Goal: Information Seeking & Learning: Learn about a topic

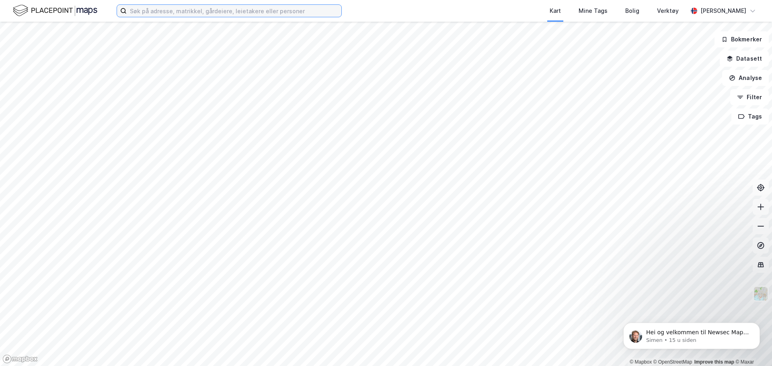
click at [223, 9] on input at bounding box center [234, 11] width 215 height 12
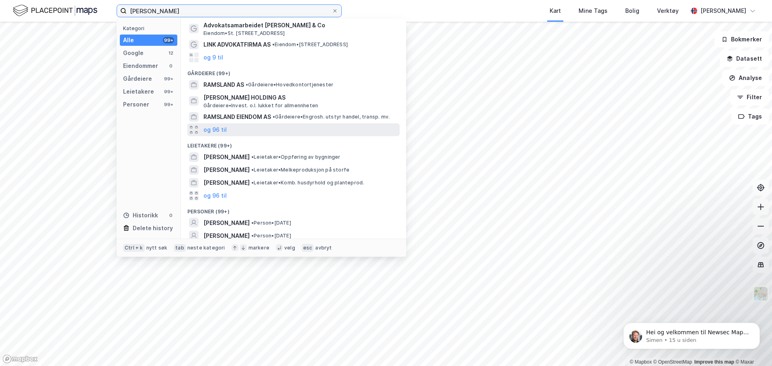
scroll to position [63, 0]
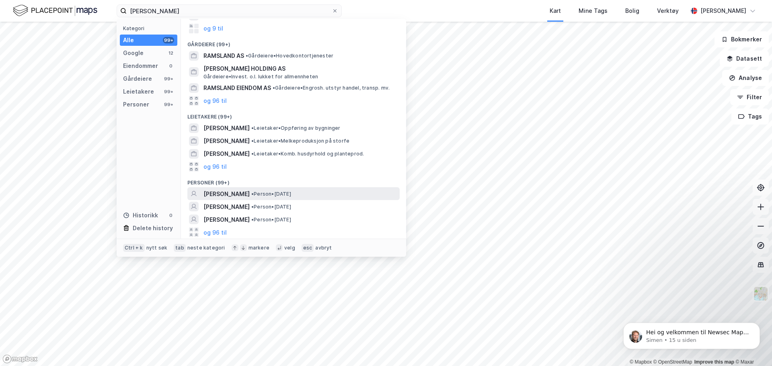
click at [243, 195] on span "[PERSON_NAME]" at bounding box center [226, 194] width 46 height 10
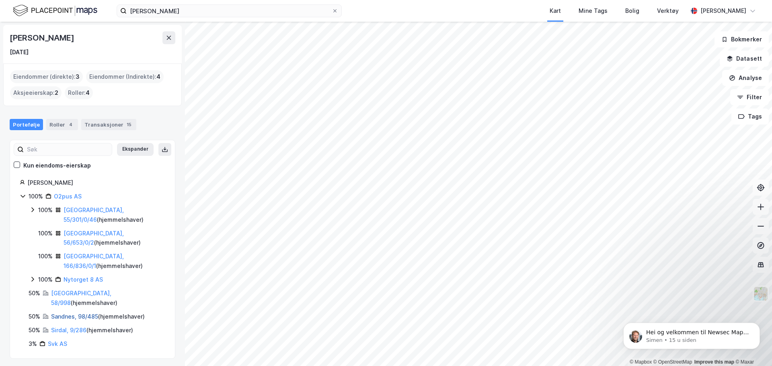
click at [67, 313] on link "Sandnes, 98/485" at bounding box center [74, 316] width 47 height 7
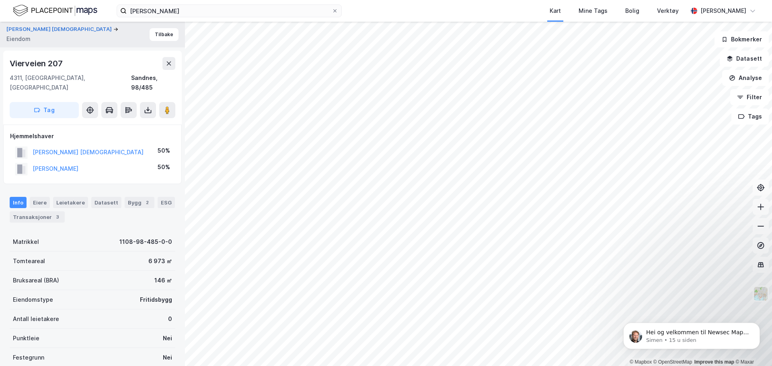
click at [37, 218] on div "Info Eiere Leietakere Datasett Bygg 2 ESG Transaksjoner 3 Matrikkel 1108-98-485…" at bounding box center [93, 329] width 166 height 284
click at [45, 212] on div "Transaksjoner 3" at bounding box center [37, 217] width 55 height 11
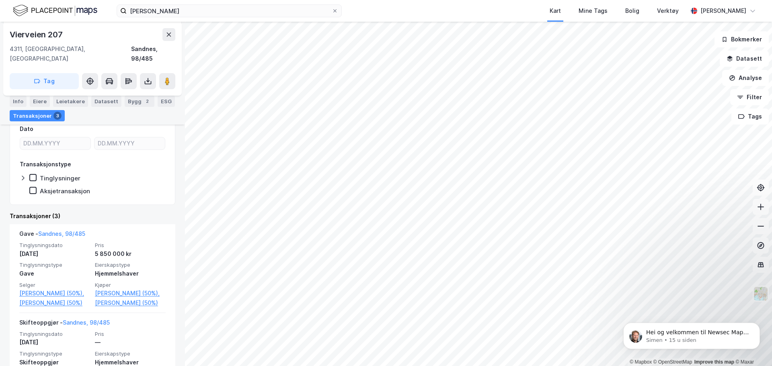
scroll to position [149, 0]
click at [760, 228] on icon at bounding box center [761, 226] width 8 height 8
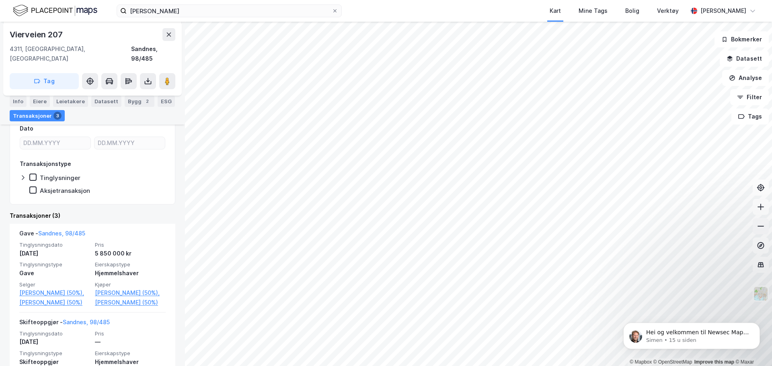
click at [760, 228] on icon at bounding box center [761, 226] width 8 height 8
click at [762, 203] on icon at bounding box center [761, 207] width 8 height 8
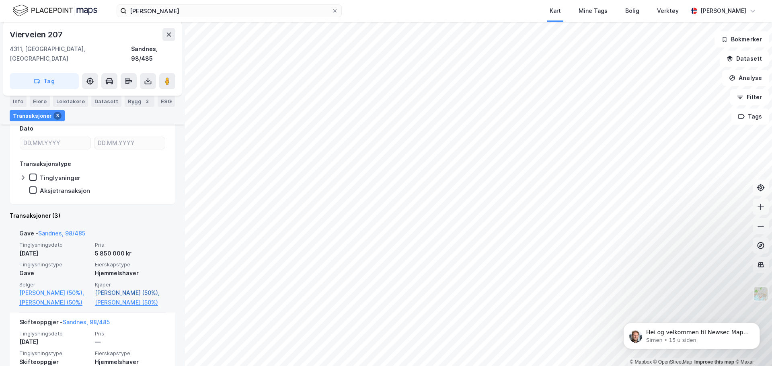
click at [126, 288] on link "[PERSON_NAME] (50%)," at bounding box center [130, 293] width 71 height 10
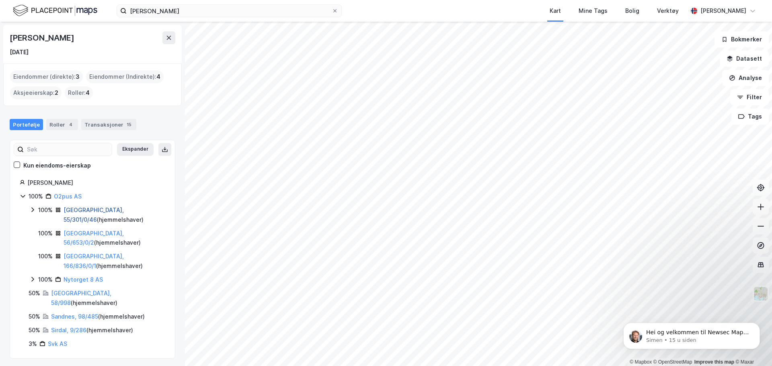
click at [89, 210] on link "[GEOGRAPHIC_DATA], 55/301/0/46" at bounding box center [94, 215] width 60 height 16
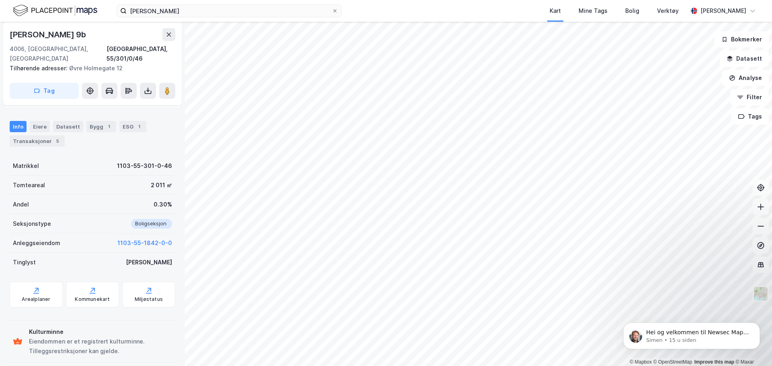
scroll to position [68, 0]
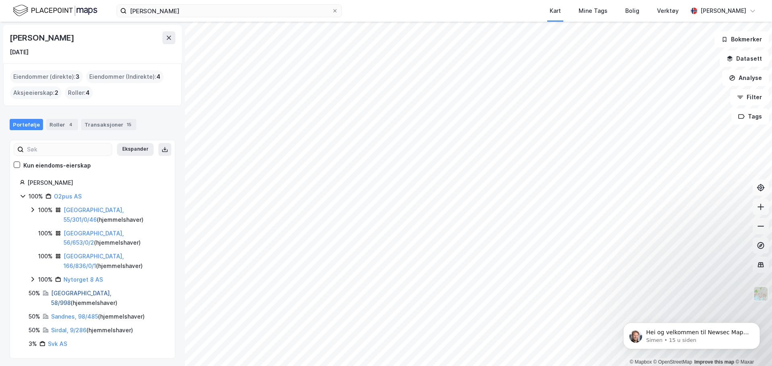
click at [67, 294] on link "[GEOGRAPHIC_DATA], 58/998" at bounding box center [81, 298] width 60 height 16
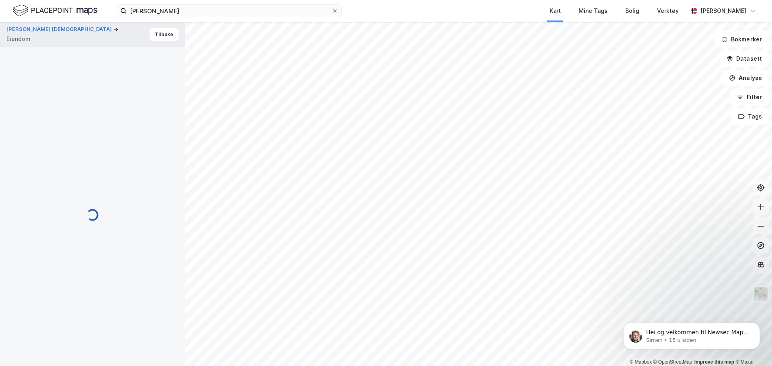
scroll to position [68, 0]
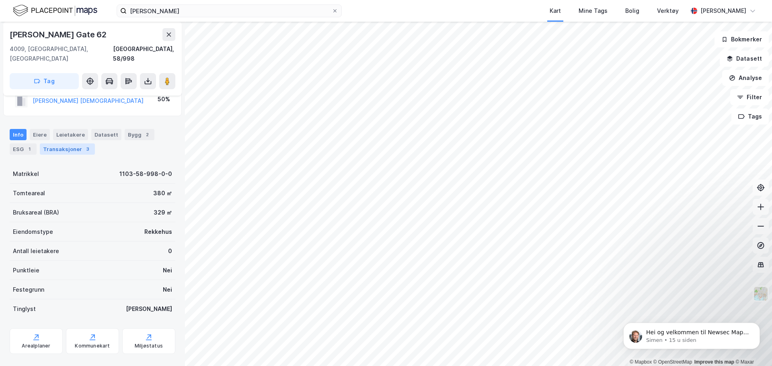
click at [82, 144] on div "Transaksjoner 3" at bounding box center [67, 149] width 55 height 11
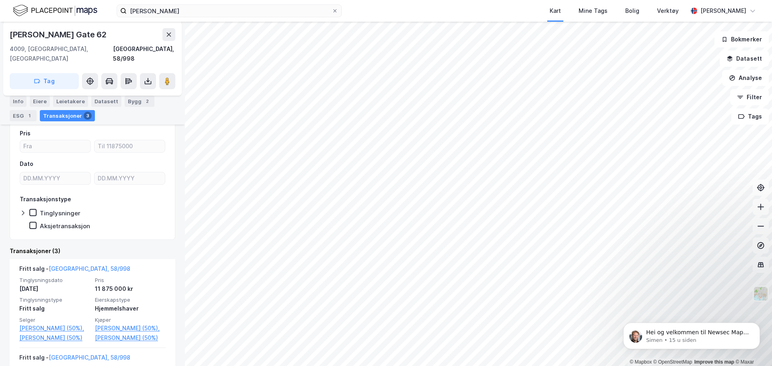
scroll to position [113, 0]
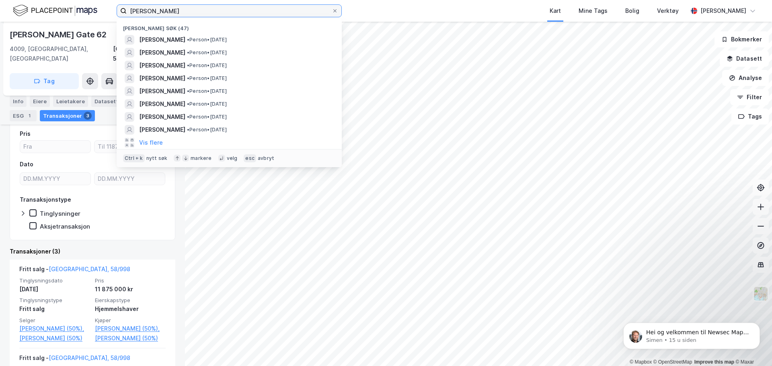
drag, startPoint x: 216, startPoint y: 9, endPoint x: 0, endPoint y: 60, distance: 221.3
click at [0, 60] on div "[PERSON_NAME] søk (47) [PERSON_NAME] • [DATE] [PERSON_NAME] • Person • [DATE] […" at bounding box center [386, 183] width 772 height 366
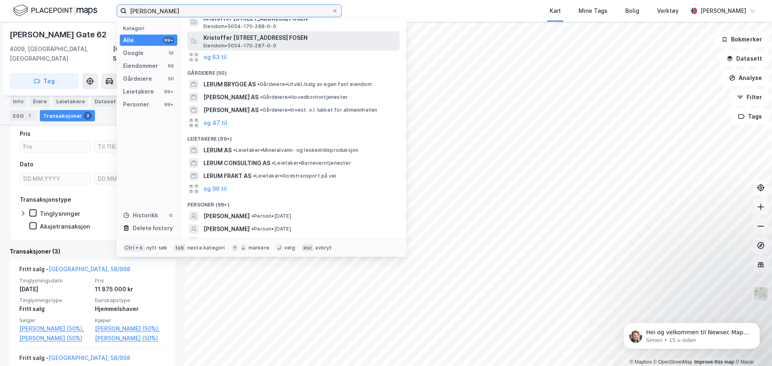
scroll to position [148, 0]
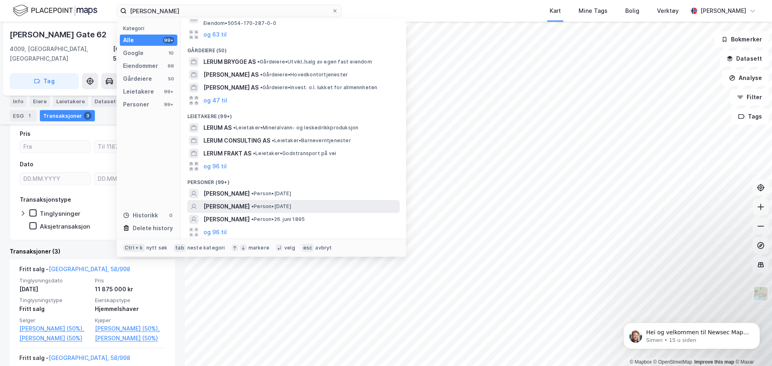
click at [242, 205] on span "[PERSON_NAME]" at bounding box center [226, 207] width 46 height 10
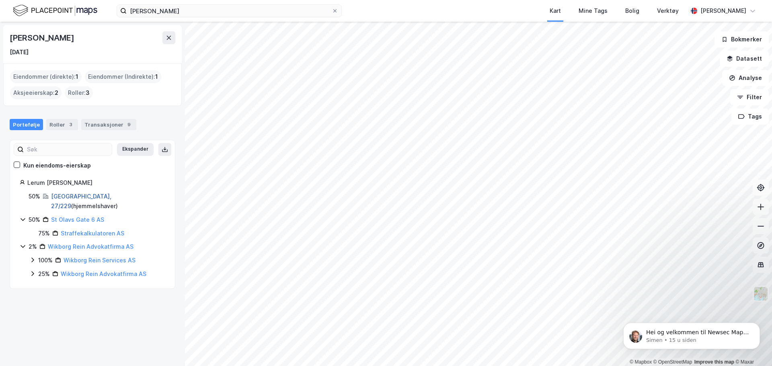
click at [66, 196] on link "[GEOGRAPHIC_DATA], 27/229" at bounding box center [81, 201] width 60 height 16
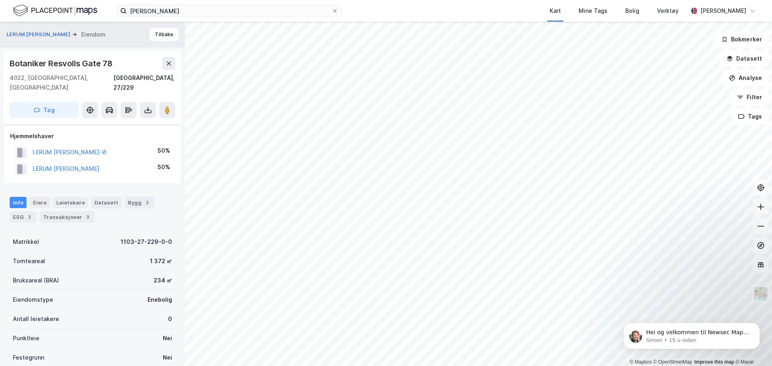
scroll to position [105, 0]
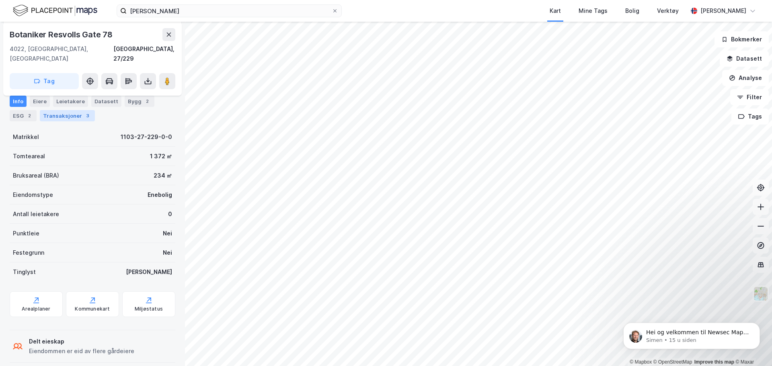
click at [53, 115] on div "Transaksjoner 3" at bounding box center [67, 115] width 55 height 11
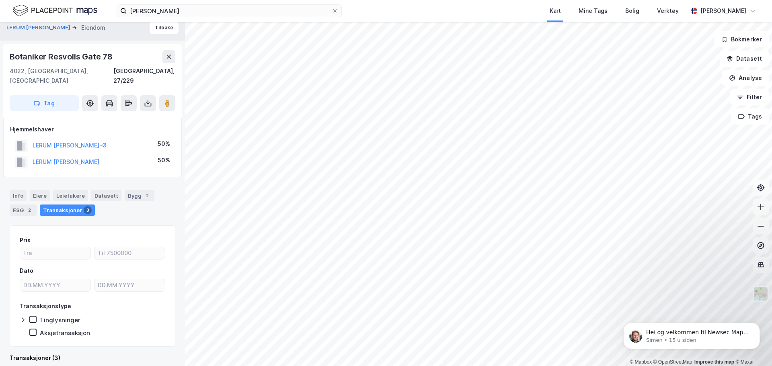
scroll to position [105, 0]
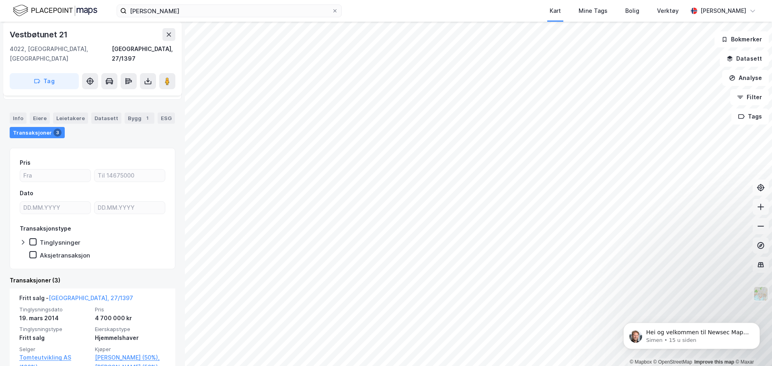
scroll to position [58, 0]
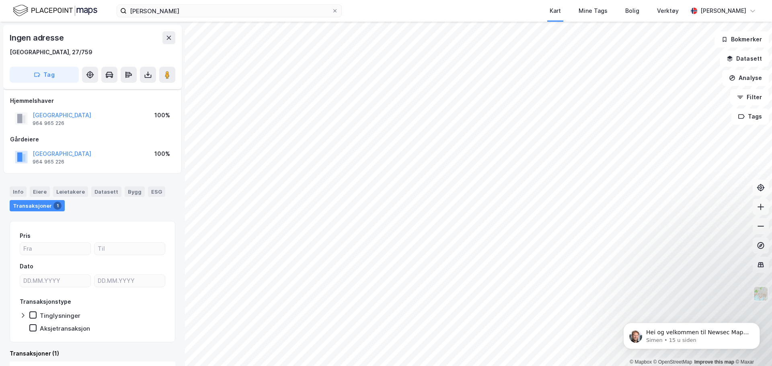
scroll to position [5, 0]
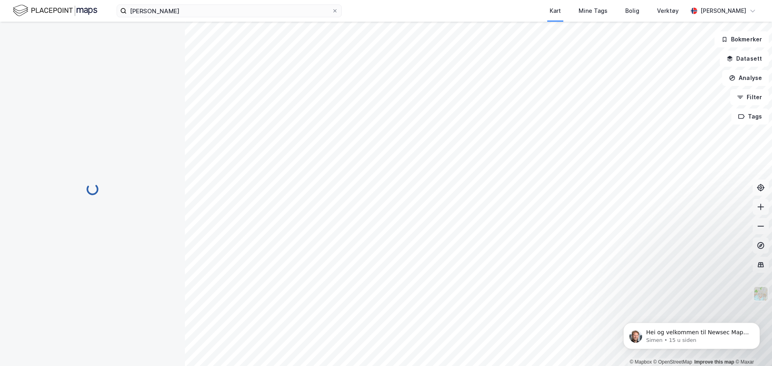
scroll to position [5, 0]
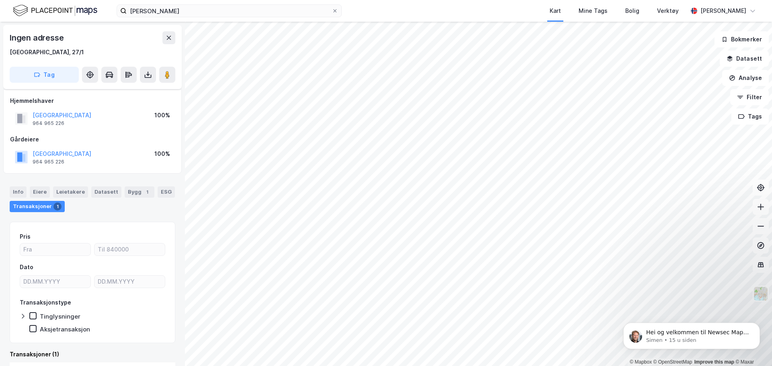
scroll to position [5, 0]
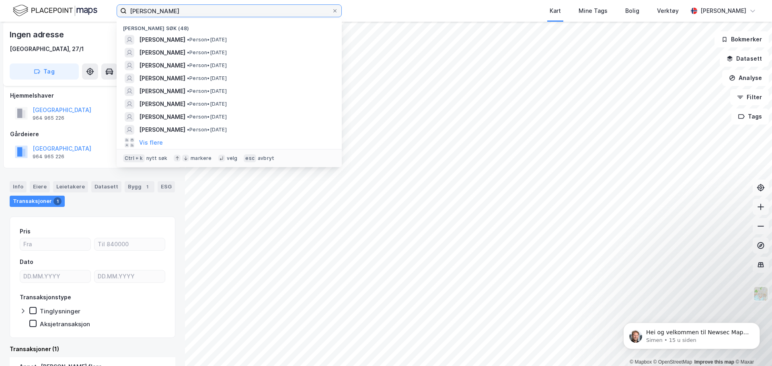
drag, startPoint x: 199, startPoint y: 12, endPoint x: 0, endPoint y: 67, distance: 206.7
click at [0, 67] on div "[PERSON_NAME] søk (48) [PERSON_NAME] • Person • [DATE] [PERSON_NAME] • Person •…" at bounding box center [386, 183] width 772 height 366
type input "r"
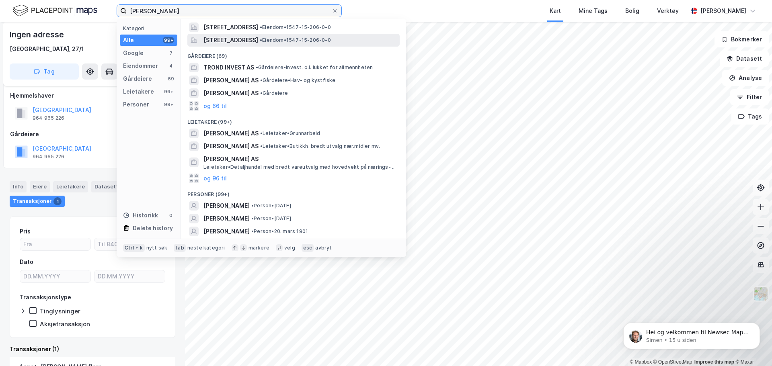
scroll to position [116, 0]
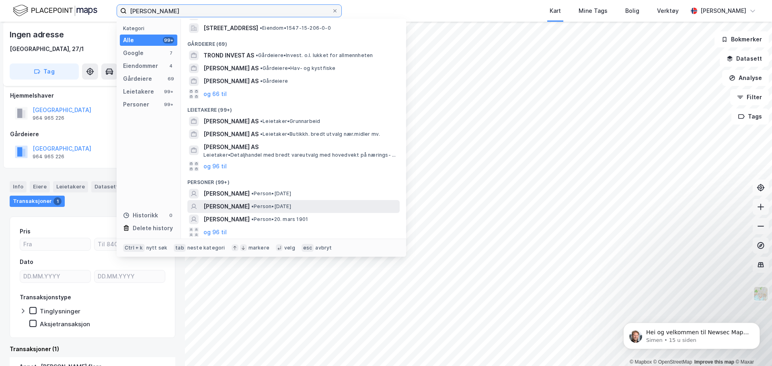
type input "[PERSON_NAME]"
click at [233, 206] on span "[PERSON_NAME]" at bounding box center [226, 207] width 46 height 10
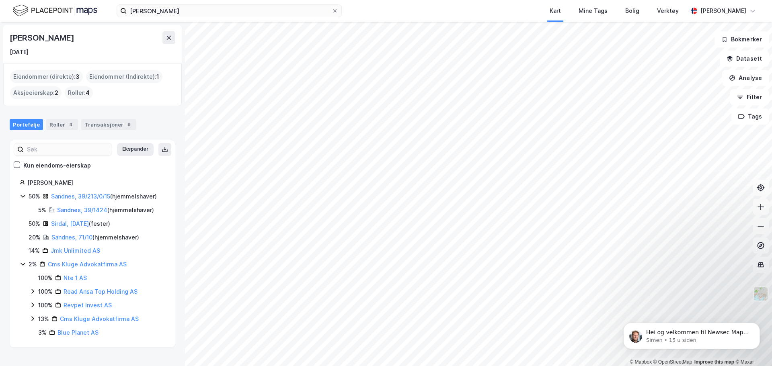
click at [66, 192] on div "Sandnes, 39/213/0/15 ( hjemmelshaver )" at bounding box center [104, 197] width 106 height 10
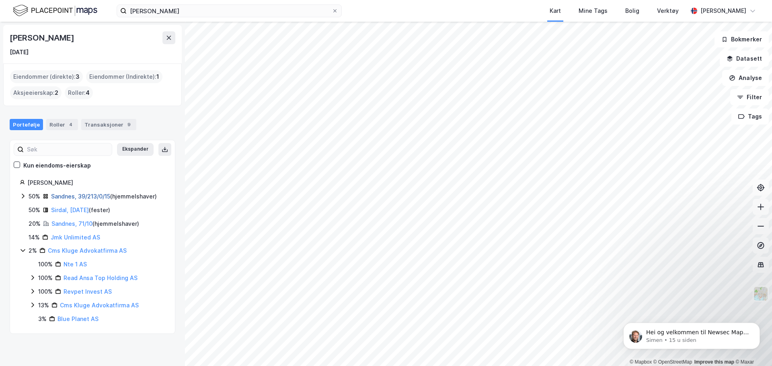
click at [72, 197] on link "Sandnes, 39/213/0/15" at bounding box center [80, 196] width 59 height 7
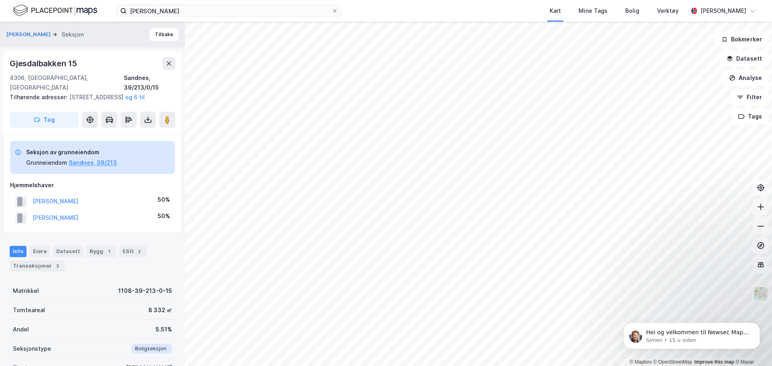
scroll to position [5, 0]
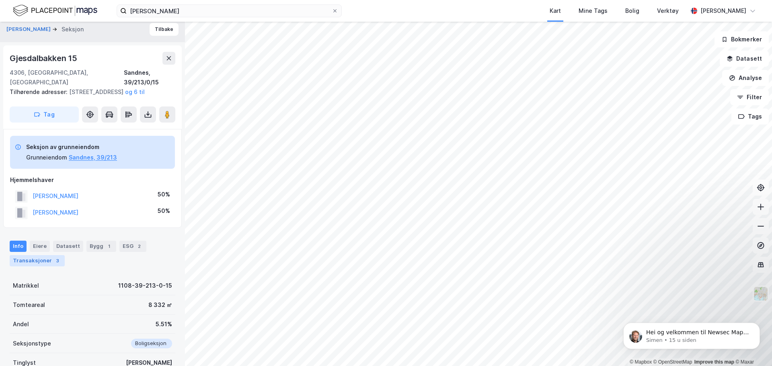
click at [49, 263] on div "Transaksjoner 3" at bounding box center [37, 260] width 55 height 11
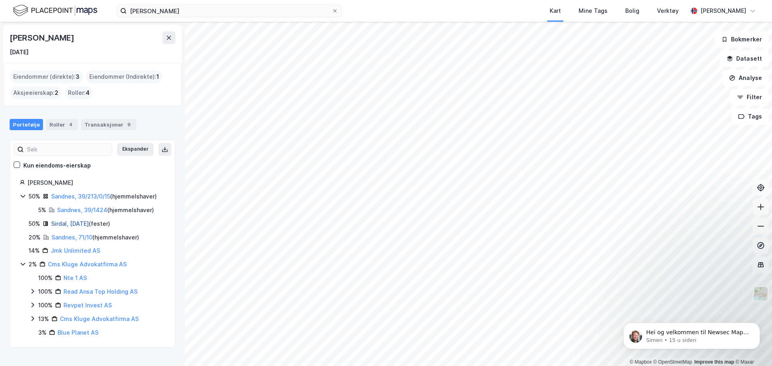
click at [81, 222] on link "Sirdal, [DATE]" at bounding box center [70, 223] width 38 height 7
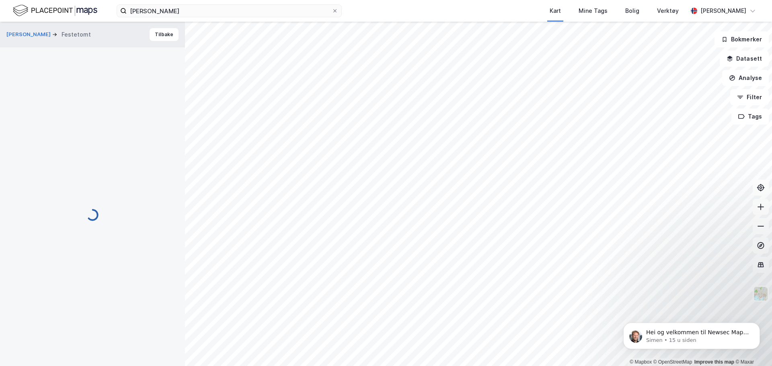
scroll to position [8, 0]
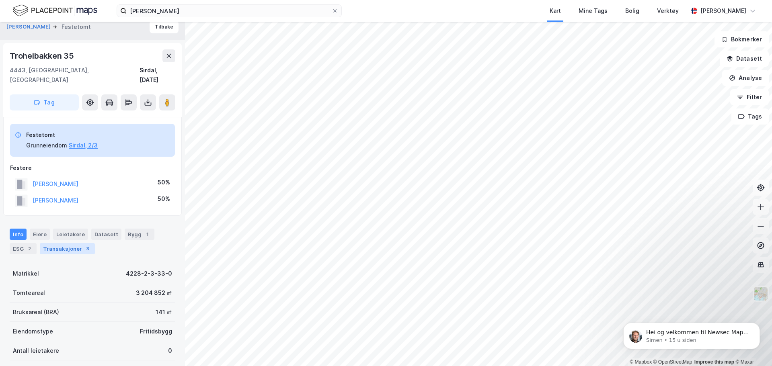
click at [85, 245] on div "3" at bounding box center [88, 249] width 8 height 8
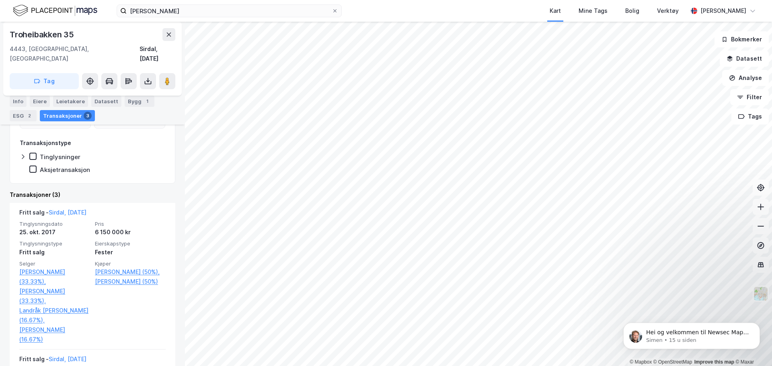
scroll to position [203, 0]
